Goal: Task Accomplishment & Management: Complete application form

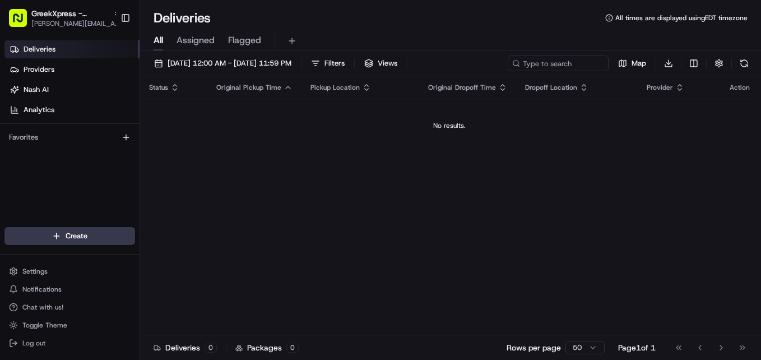
click at [80, 238] on html "GreekXpress - [GEOGRAPHIC_DATA] [EMAIL_ADDRESS][DOMAIN_NAME] Toggle Sidebar Del…" at bounding box center [380, 180] width 761 height 360
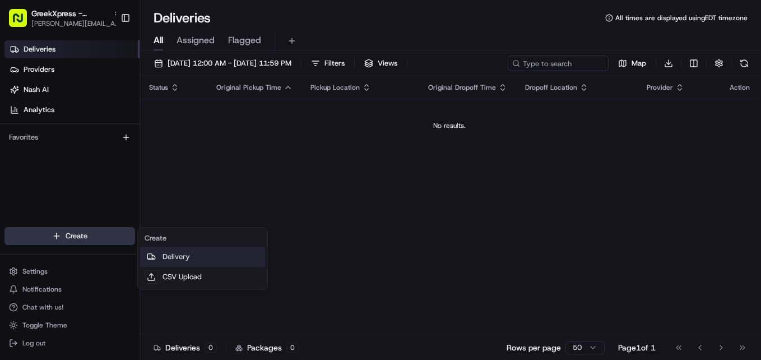
click at [164, 257] on link "Delivery" at bounding box center [202, 257] width 125 height 20
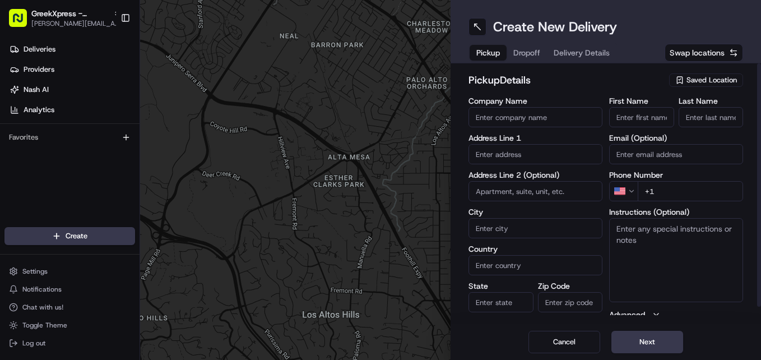
click at [693, 80] on span "Saved Location" at bounding box center [712, 80] width 50 height 10
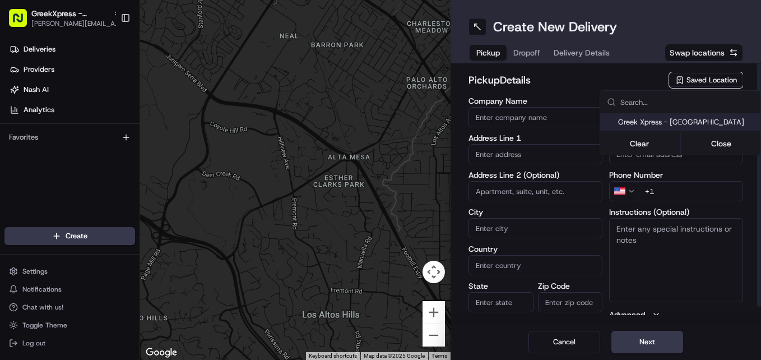
click at [660, 122] on span "Greek Xpress - [GEOGRAPHIC_DATA]" at bounding box center [687, 122] width 138 height 10
type input "Greek Xpress - [GEOGRAPHIC_DATA]"
type input "[STREET_ADDRESS]"
type input "#120"
type input "[GEOGRAPHIC_DATA]"
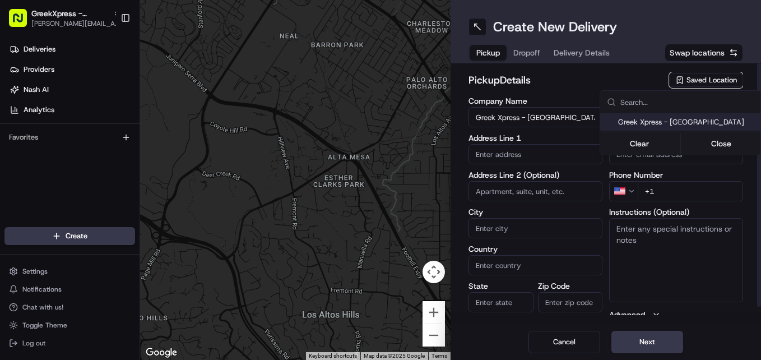
type input "US"
type input "NY"
type input "10306"
type input "Manager"
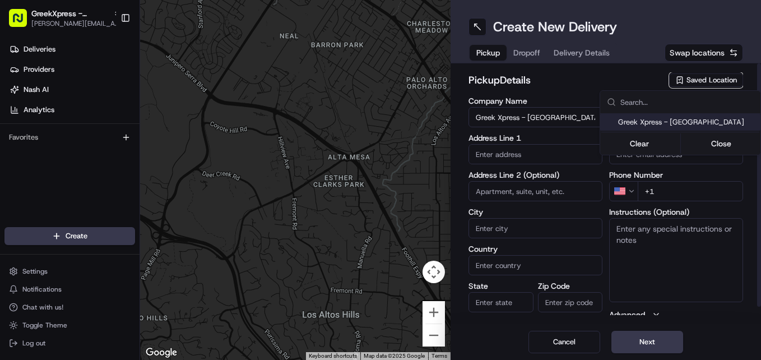
type input "[PHONE_NUMBER]"
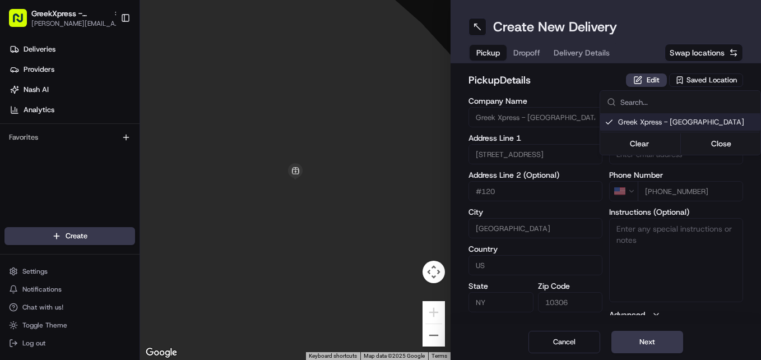
click at [636, 347] on html "GreekXpress - [GEOGRAPHIC_DATA] [EMAIL_ADDRESS][DOMAIN_NAME] Toggle Sidebar Del…" at bounding box center [380, 180] width 761 height 360
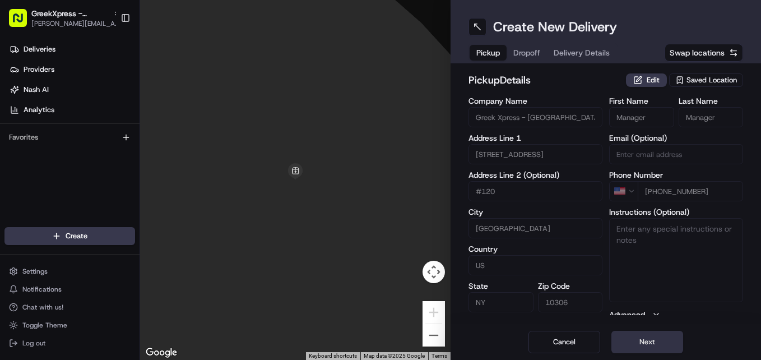
click at [636, 345] on button "Next" at bounding box center [648, 342] width 72 height 22
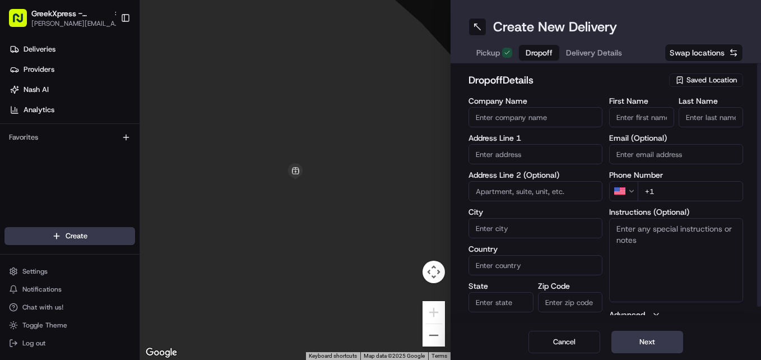
click at [543, 155] on input "text" at bounding box center [536, 154] width 134 height 20
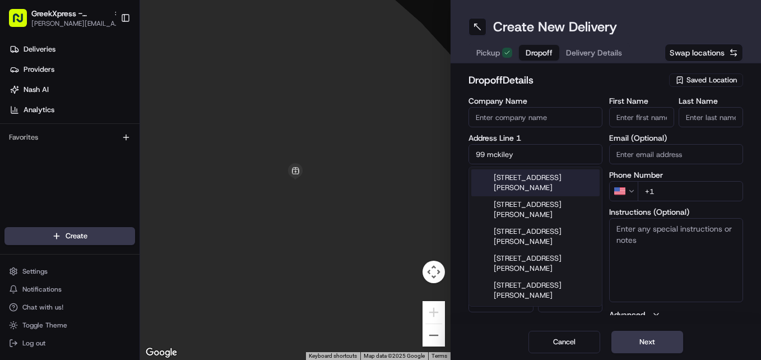
click at [550, 177] on div "[STREET_ADDRESS][PERSON_NAME]" at bounding box center [535, 182] width 128 height 27
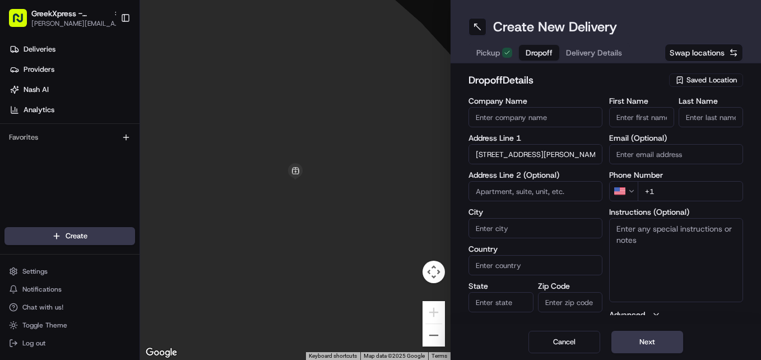
type input "[STREET_ADDRESS][PERSON_NAME]"
type input "[GEOGRAPHIC_DATA]"
type input "NY"
type input "10306"
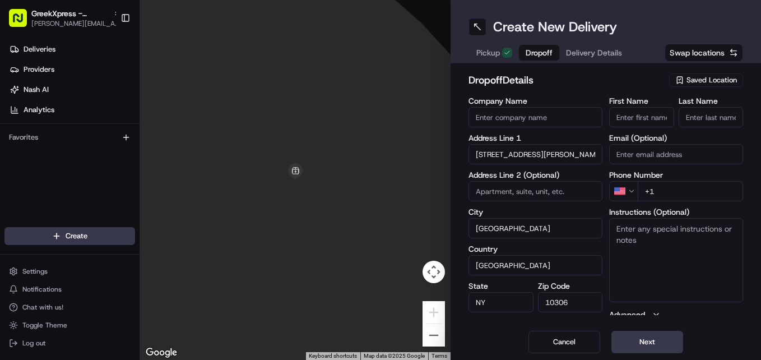
type input "[STREET_ADDRESS][PERSON_NAME]"
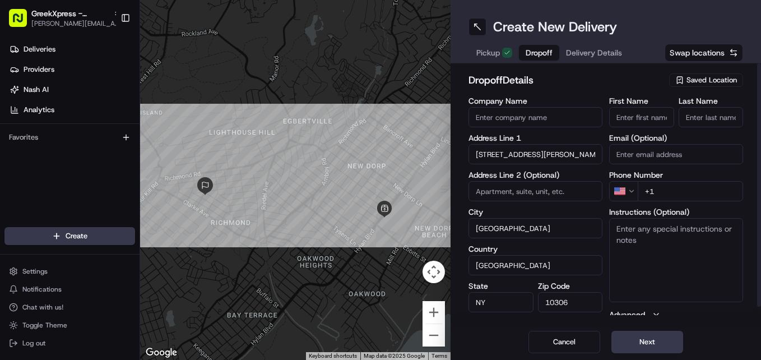
click at [623, 120] on input "First Name" at bounding box center [641, 117] width 65 height 20
type input "[PERSON_NAME]"
click at [706, 111] on input "Last Name" at bounding box center [711, 117] width 65 height 20
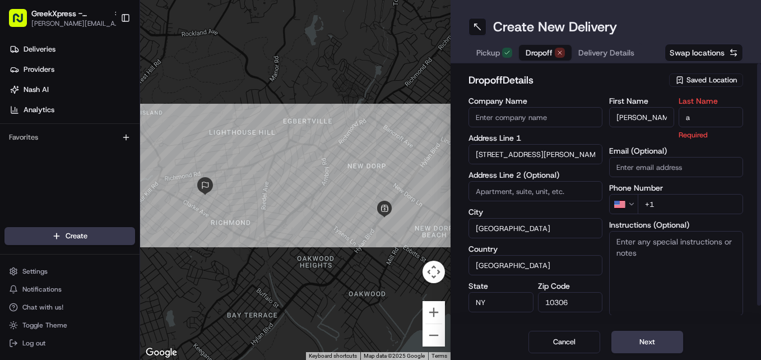
type input "a"
click at [629, 88] on div "dropoff Details Saved Location" at bounding box center [606, 82] width 275 height 20
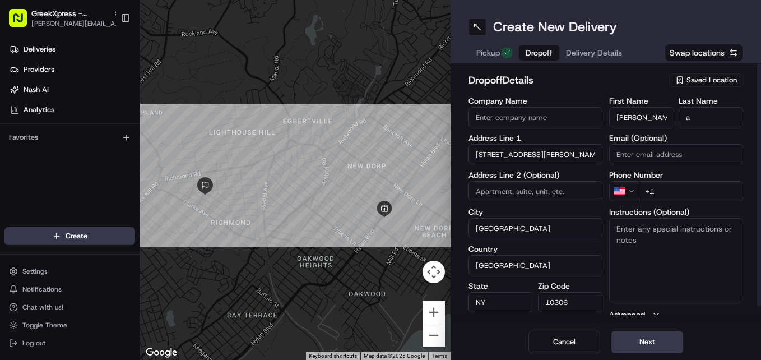
click at [673, 183] on input "+1" at bounding box center [690, 191] width 105 height 20
type input "[PHONE_NUMBER]"
click at [647, 265] on textarea "Instructions (Optional)" at bounding box center [676, 260] width 134 height 84
paste textarea "HAND DIRECTLY TO CUSTOMER"
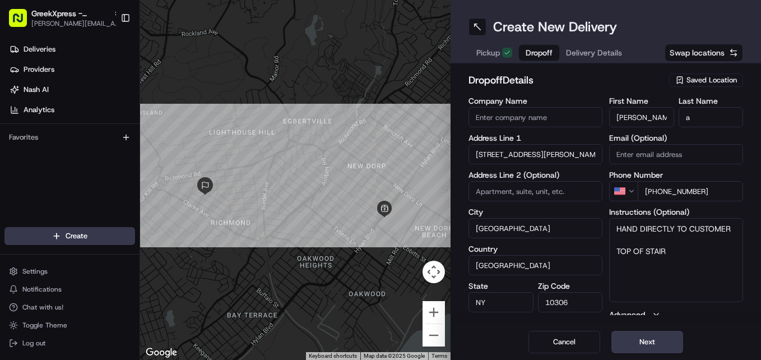
type textarea "HAND DIRECTLY TO CUSTOMER TOP OF STAIRS"
click at [666, 346] on button "Next" at bounding box center [648, 342] width 72 height 22
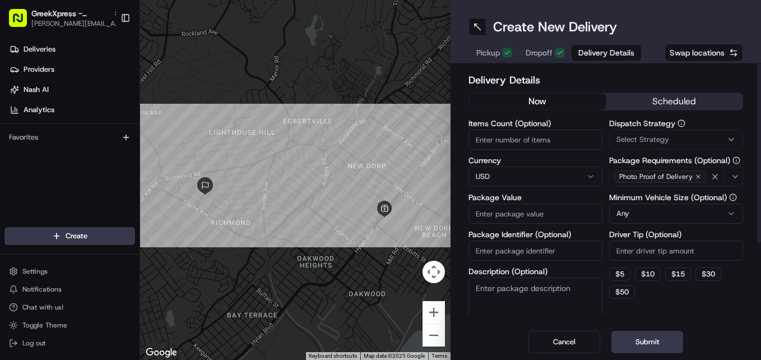
click at [522, 51] on button "Dropoff" at bounding box center [545, 53] width 53 height 16
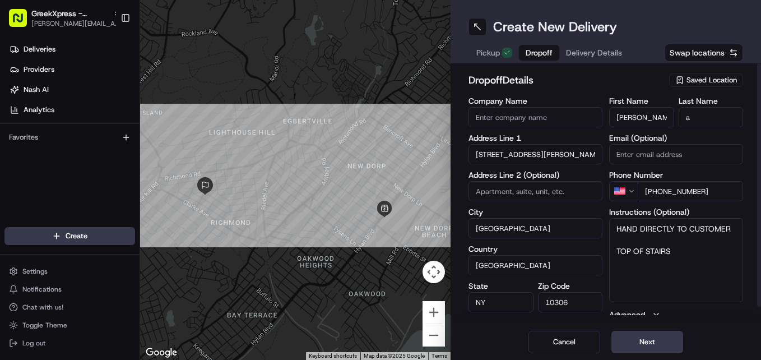
click at [638, 330] on div "Cancel Next" at bounding box center [606, 342] width 311 height 36
click at [638, 335] on button "Next" at bounding box center [648, 342] width 72 height 22
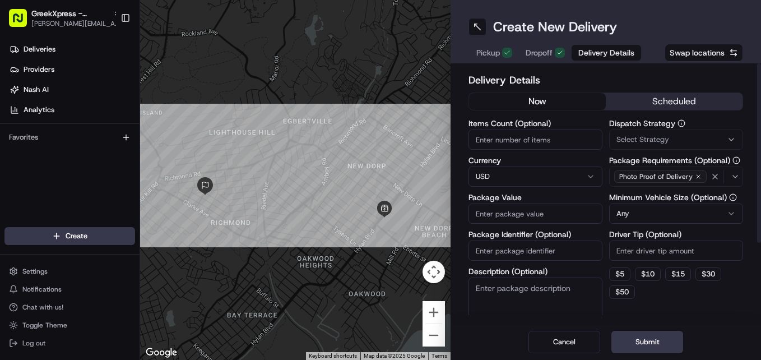
click at [521, 214] on input "Package Value" at bounding box center [536, 213] width 134 height 20
type input "41.50"
click at [511, 305] on textarea "Description (Optional)" at bounding box center [536, 308] width 134 height 63
paste textarea "HAND DIRECTLY TO CUSTOMER"
type textarea "HAND DIRECTLY TO CUSTOMER"
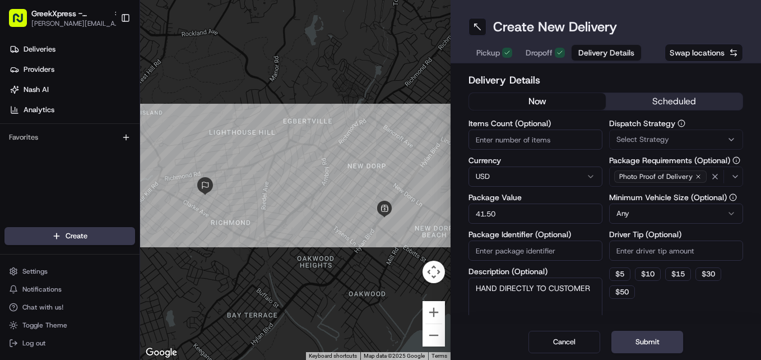
click at [634, 251] on input "Driver Tip (Optional)" at bounding box center [676, 250] width 134 height 20
click at [628, 344] on button "Submit" at bounding box center [648, 342] width 72 height 22
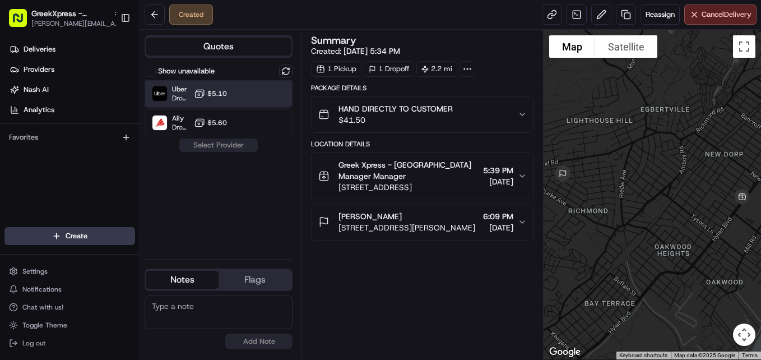
click at [238, 98] on div "Uber Dropoff ETA 28 minutes $5.10" at bounding box center [219, 93] width 148 height 27
click at [191, 147] on button "Assign Provider" at bounding box center [219, 144] width 80 height 13
